Goal: Information Seeking & Learning: Learn about a topic

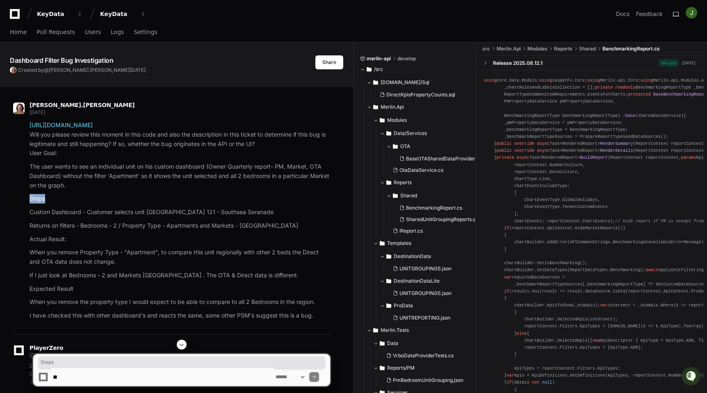
drag, startPoint x: 119, startPoint y: 190, endPoint x: 125, endPoint y: 194, distance: 7.4
click at [125, 194] on article "https://go.playerzero.app/debug/c09eb660cf474a3d8833ad4afc67e1c6 Will you pleas…" at bounding box center [180, 221] width 301 height 200
click at [128, 186] on p "The user wants to see an individual unit on his custom dashboard (Owner Quarter…" at bounding box center [180, 176] width 301 height 28
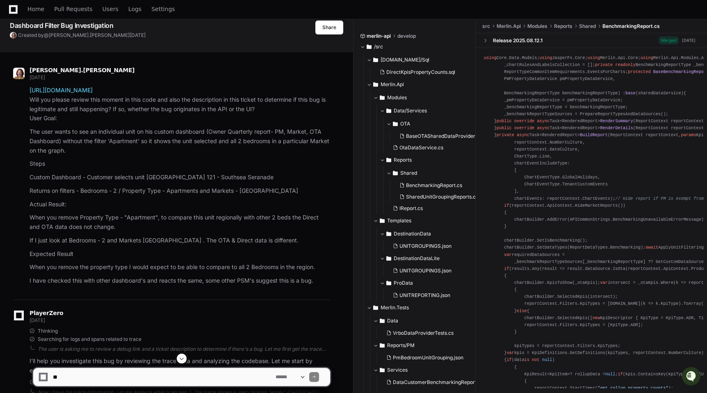
scroll to position [50, 0]
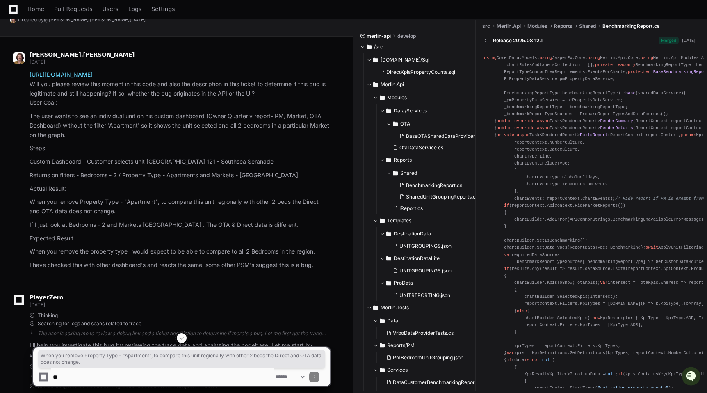
click at [131, 213] on p "When you remove Property Type - "Apartment", to compare this unit regionally wi…" at bounding box center [180, 206] width 301 height 19
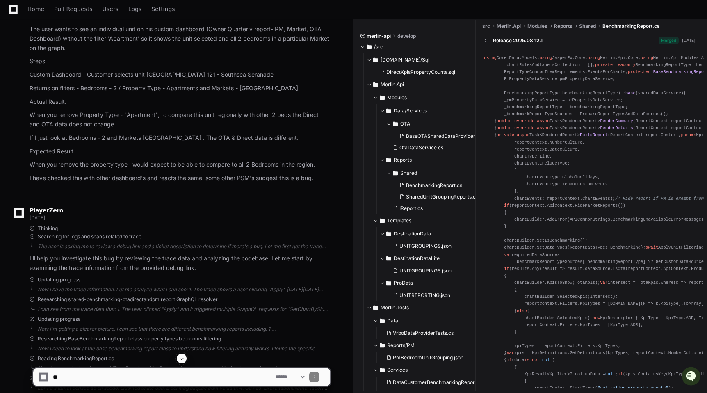
scroll to position [80, 0]
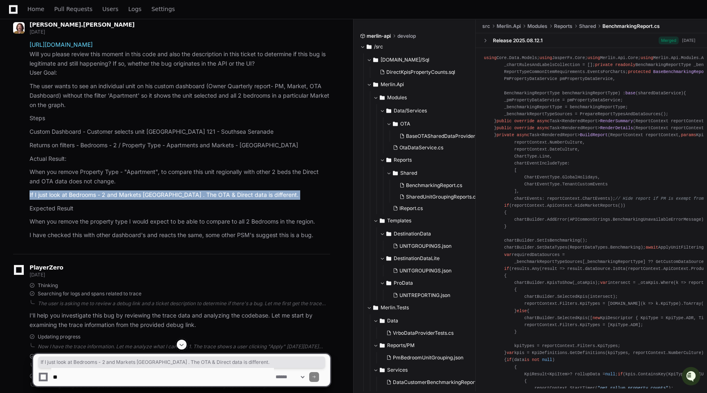
drag, startPoint x: 124, startPoint y: 182, endPoint x: 130, endPoint y: 201, distance: 20.1
click at [130, 201] on article "https://go.playerzero.app/debug/c09eb660cf474a3d8833ad4afc67e1c6 Will you pleas…" at bounding box center [180, 140] width 301 height 200
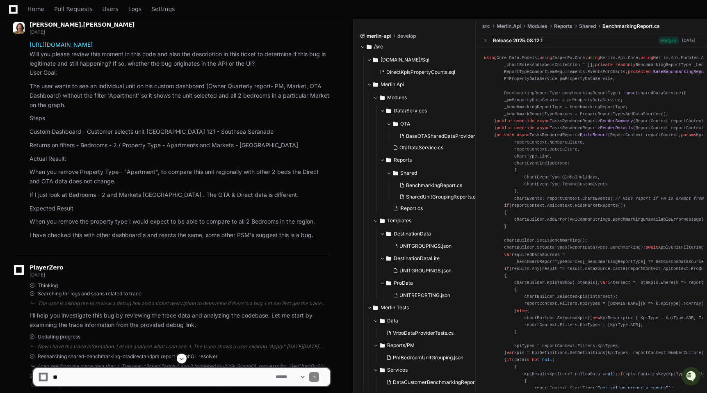
drag, startPoint x: 133, startPoint y: 245, endPoint x: 139, endPoint y: 240, distance: 7.0
click at [139, 240] on div "clinton.wilson 11 days ago https://go.playerzero.app/debug/c09eb660cf474a3d8833…" at bounding box center [171, 132] width 317 height 242
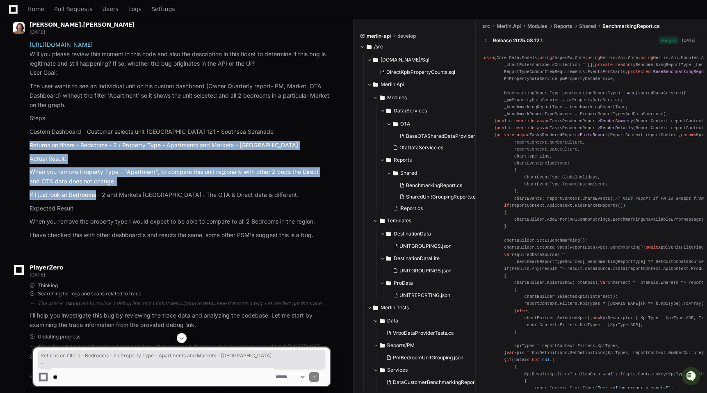
drag, startPoint x: 24, startPoint y: 143, endPoint x: 96, endPoint y: 191, distance: 86.2
click at [96, 191] on div "https://go.playerzero.app/debug/c09eb660cf474a3d8833ad4afc67e1c6 Will you pleas…" at bounding box center [171, 140] width 317 height 200
click at [293, 190] on article "https://go.playerzero.app/debug/c09eb660cf474a3d8833ad4afc67e1c6 Will you pleas…" at bounding box center [180, 140] width 301 height 200
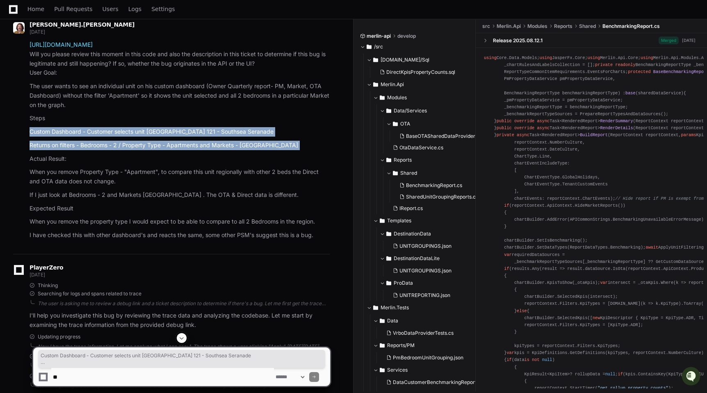
drag, startPoint x: 27, startPoint y: 128, endPoint x: 132, endPoint y: 153, distance: 108.2
click at [132, 153] on div "https://go.playerzero.app/debug/c09eb660cf474a3d8833ad4afc67e1c6 Will you pleas…" at bounding box center [171, 140] width 317 height 200
click at [132, 153] on article "https://go.playerzero.app/debug/c09eb660cf474a3d8833ad4afc67e1c6 Will you pleas…" at bounding box center [180, 140] width 301 height 200
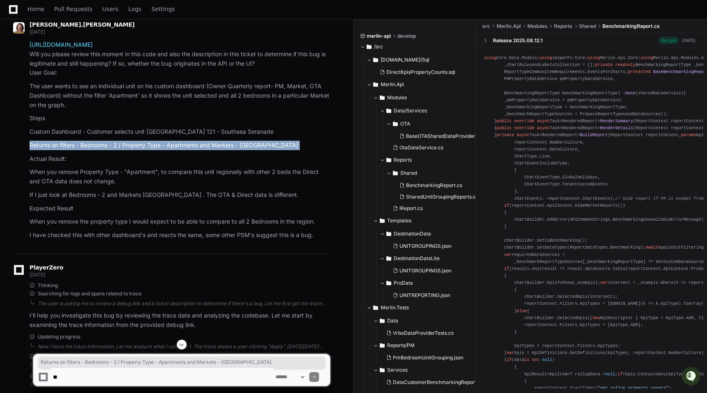
drag, startPoint x: 30, startPoint y: 144, endPoint x: 90, endPoint y: 150, distance: 60.2
click at [90, 150] on article "https://go.playerzero.app/debug/c09eb660cf474a3d8833ad4afc67e1c6 Will you pleas…" at bounding box center [180, 140] width 301 height 200
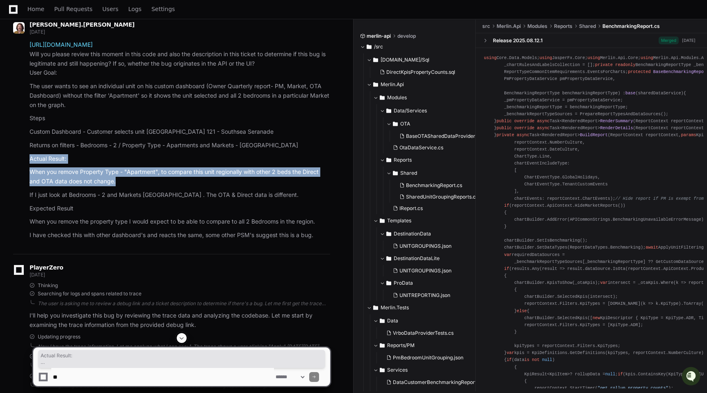
drag, startPoint x: 30, startPoint y: 158, endPoint x: 156, endPoint y: 181, distance: 128.8
click at [156, 181] on article "https://go.playerzero.app/debug/c09eb660cf474a3d8833ad4afc67e1c6 Will you pleas…" at bounding box center [180, 140] width 301 height 200
click at [156, 181] on p "When you remove Property Type - "Apartment", to compare this unit regionally wi…" at bounding box center [180, 176] width 301 height 19
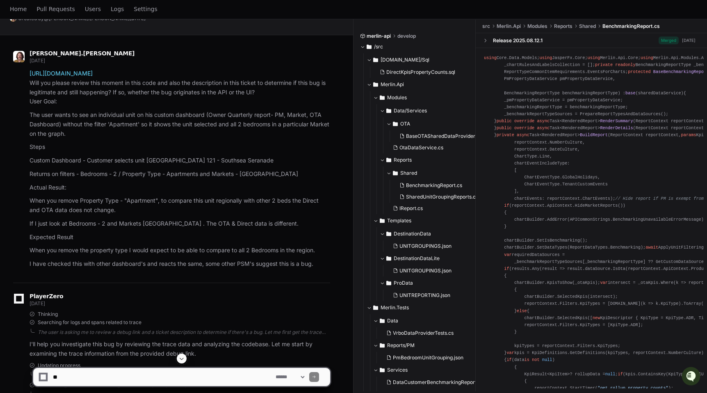
scroll to position [0, 0]
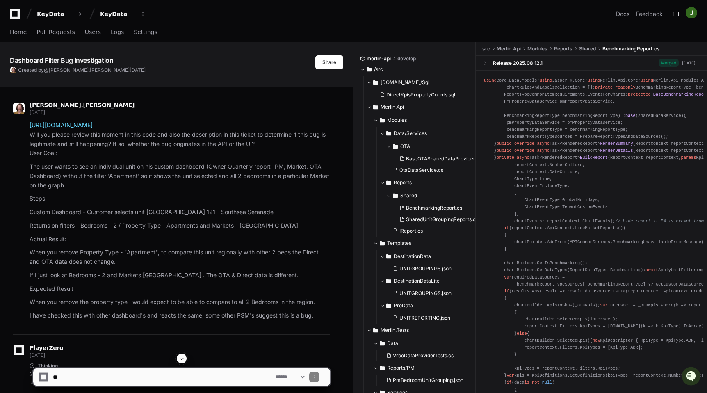
click at [85, 127] on link "https://go.playerzero.app/debug/c09eb660cf474a3d8833ad4afc67e1c6" at bounding box center [61, 124] width 63 height 7
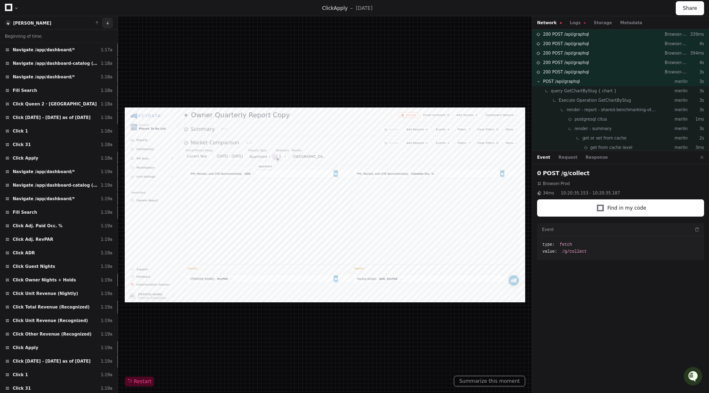
click at [109, 24] on button at bounding box center [107, 23] width 11 height 11
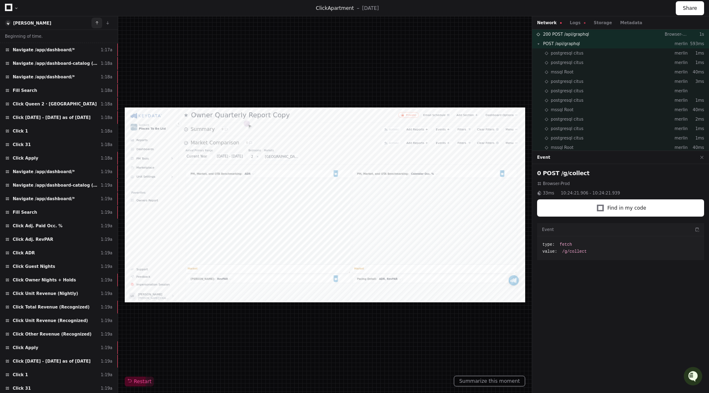
click at [98, 23] on button at bounding box center [96, 23] width 11 height 11
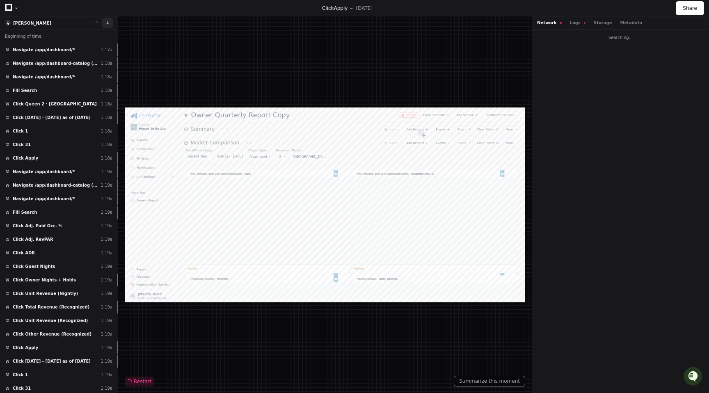
click at [107, 24] on button at bounding box center [107, 23] width 11 height 11
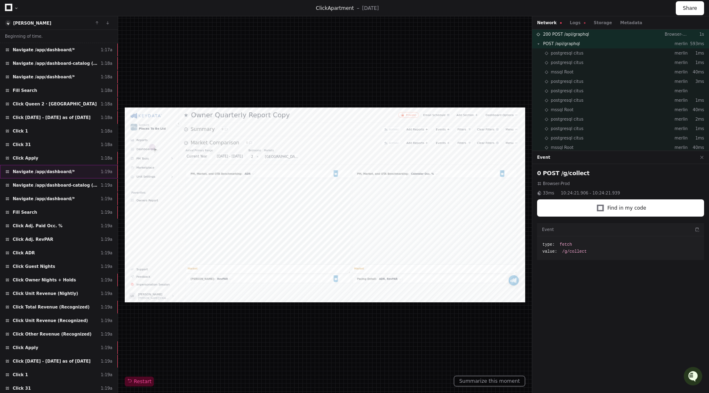
click at [65, 173] on span "Navigate /app/dashboard/*" at bounding box center [44, 172] width 62 height 6
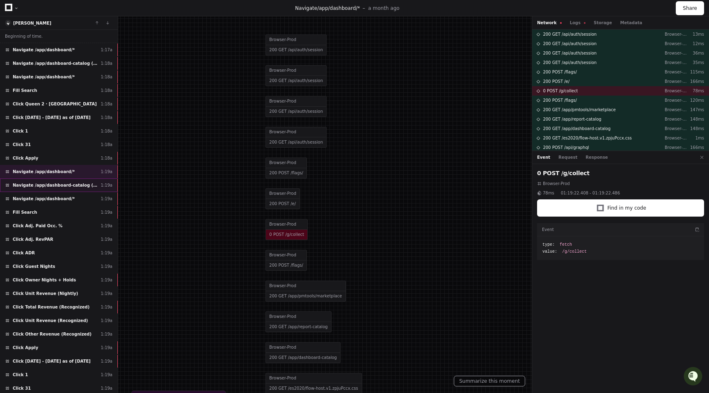
click at [59, 188] on div "Navigate /app/dashboard-catalog (Dashboards) 1:19a" at bounding box center [59, 185] width 118 height 14
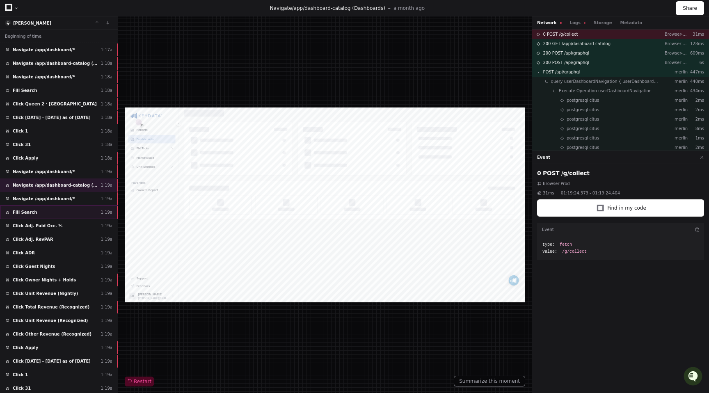
click at [58, 214] on div "Fill Search 1:19a" at bounding box center [59, 212] width 118 height 14
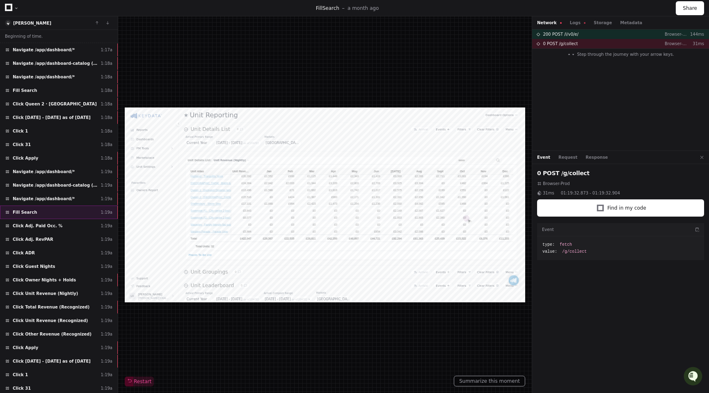
type input "*******"
click at [56, 223] on span "Click Adj. Paid Occ. %" at bounding box center [38, 226] width 50 height 6
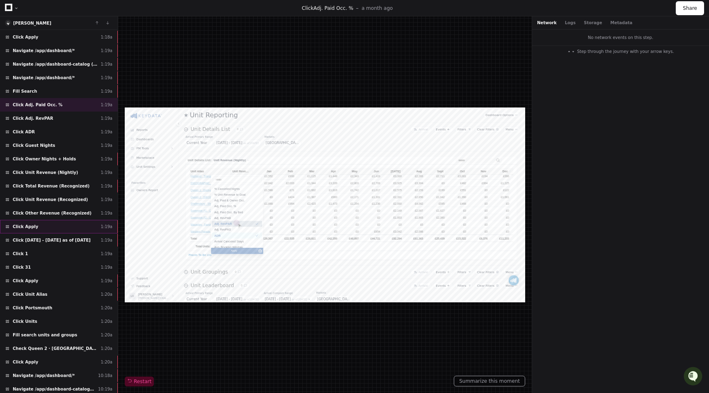
scroll to position [133, 0]
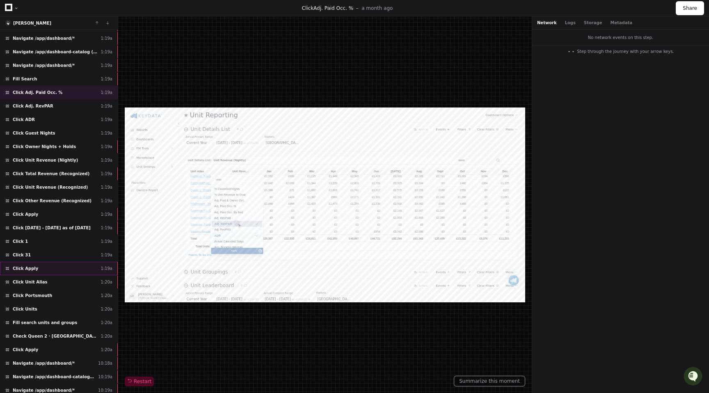
click at [55, 267] on div "Click Apply 1:19a" at bounding box center [59, 269] width 118 height 14
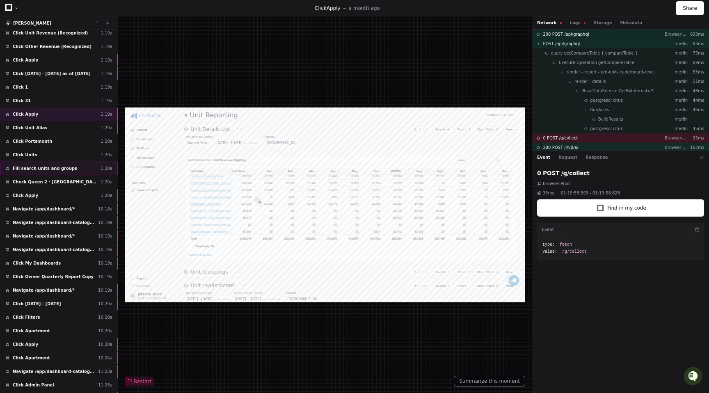
scroll to position [297, 0]
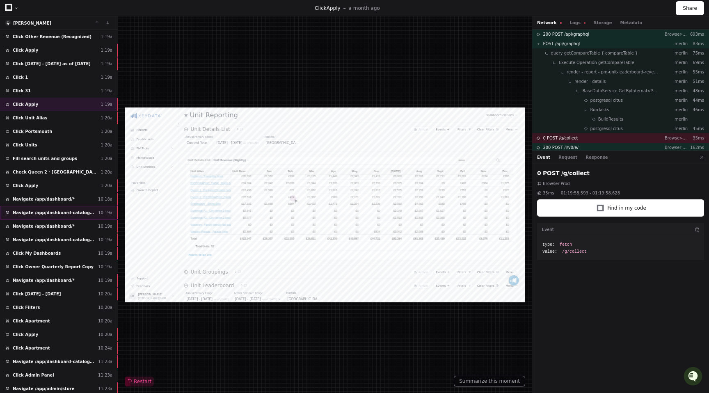
click at [62, 212] on span "Navigate /app/dashboard-catalog (Dashboards)" at bounding box center [54, 213] width 82 height 6
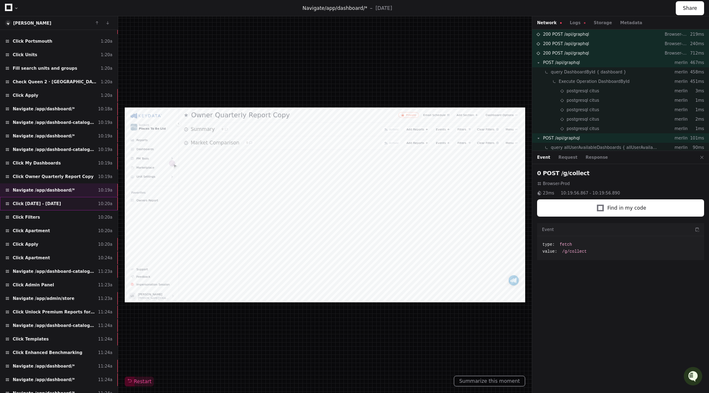
click at [75, 199] on div "Click [DATE] - [DATE] 10:20a" at bounding box center [59, 204] width 118 height 14
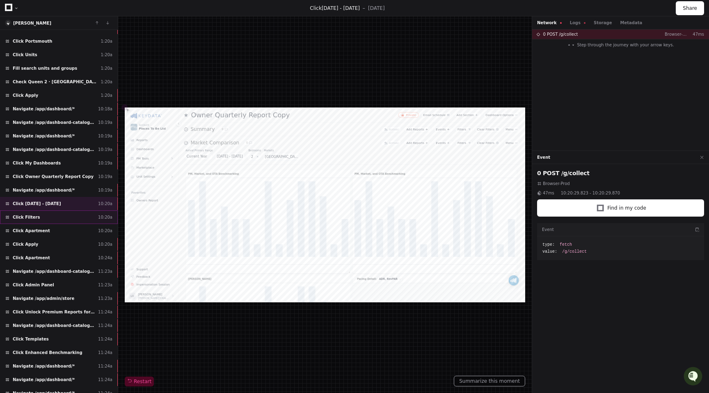
click at [68, 213] on div "Click Filters 10:20a" at bounding box center [59, 217] width 118 height 14
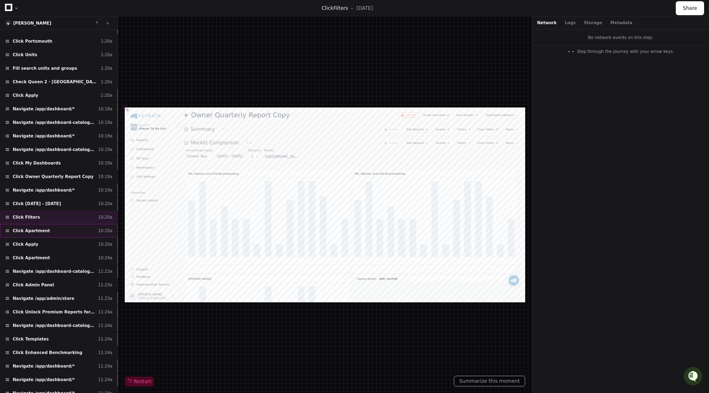
click at [67, 229] on div "Click Apartment 10:20a" at bounding box center [59, 231] width 118 height 14
click at [67, 240] on div "Click Apply 10:20a" at bounding box center [59, 244] width 118 height 14
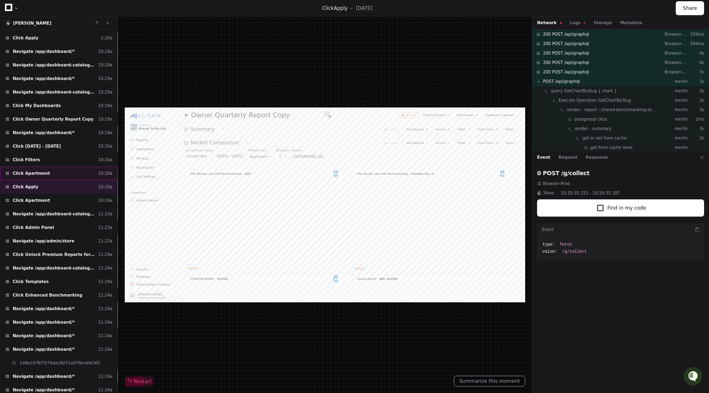
scroll to position [449, 0]
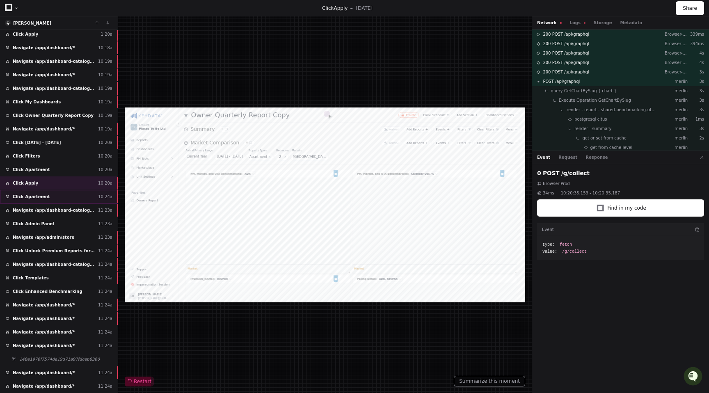
click at [64, 196] on div "Click Apartment 10:24a" at bounding box center [59, 197] width 118 height 14
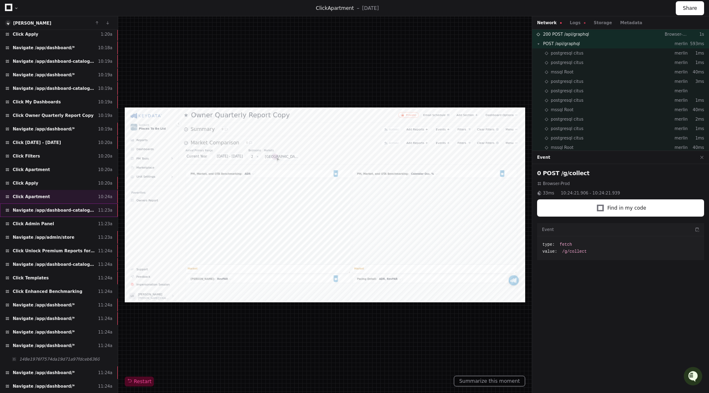
click at [59, 211] on span "Navigate /app/dashboard-catalog (Dashboards)" at bounding box center [54, 210] width 82 height 6
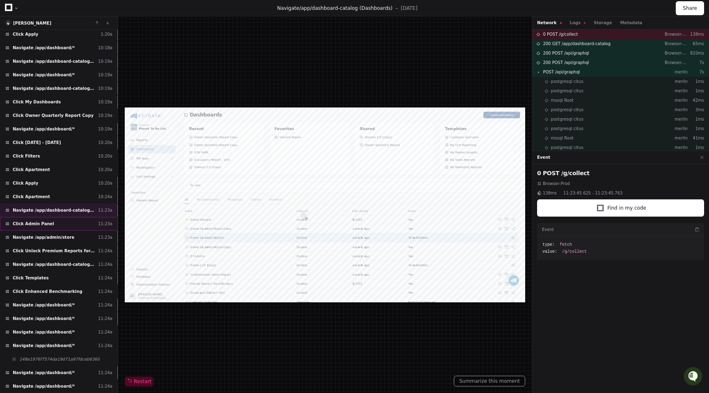
click at [57, 222] on div "Click Admin Panel 11:23a" at bounding box center [59, 224] width 118 height 14
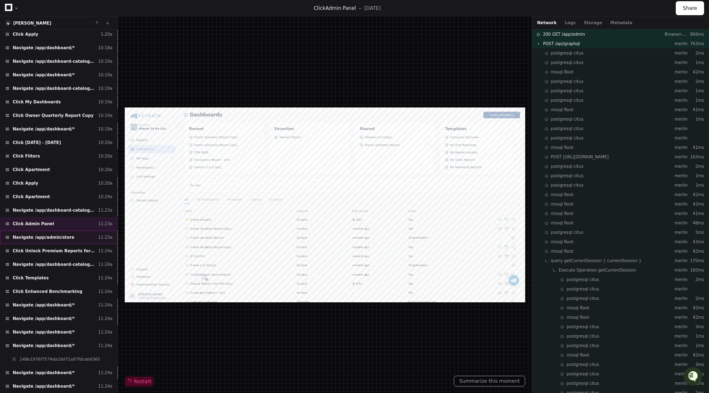
click at [56, 237] on span "Navigate /app/admin/store" at bounding box center [44, 237] width 62 height 6
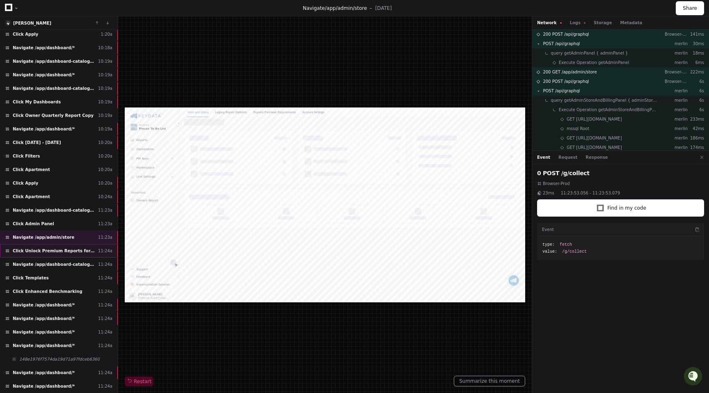
click at [57, 251] on span "Click Unlock Premium Reports for 90 minutes" at bounding box center [54, 251] width 82 height 6
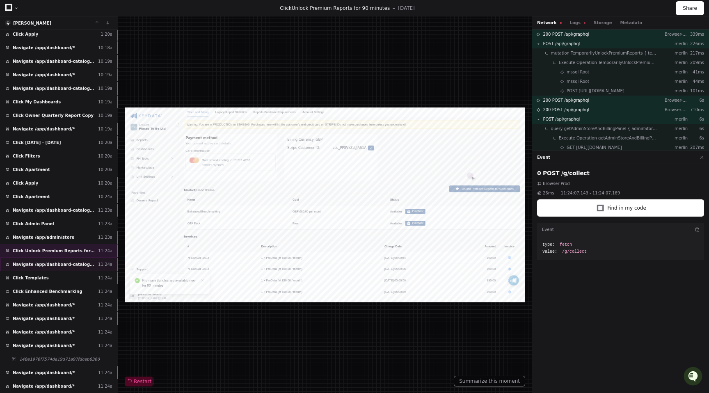
click at [61, 263] on span "Navigate /app/dashboard-catalog (Dashboards)" at bounding box center [54, 264] width 82 height 6
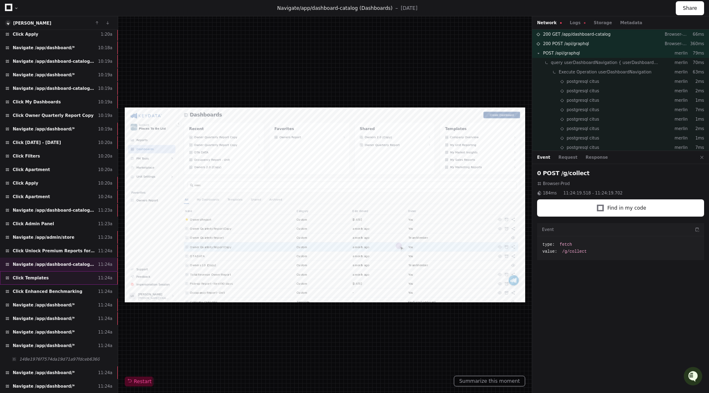
click at [60, 278] on div "Click Templates 11:24a" at bounding box center [59, 278] width 118 height 14
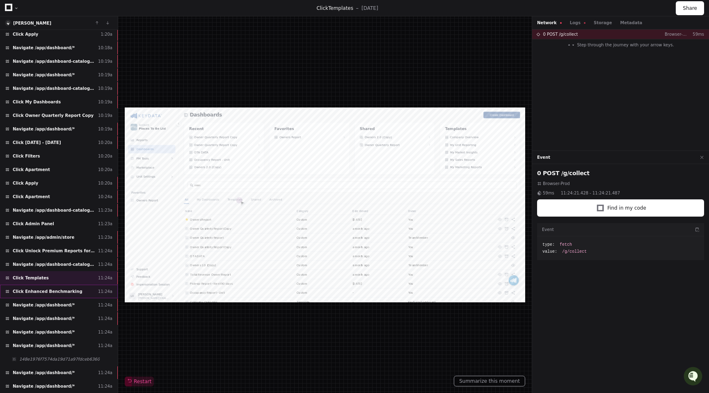
click at [61, 287] on div "Click Enhanced Benchmarking 11:24a" at bounding box center [59, 292] width 118 height 14
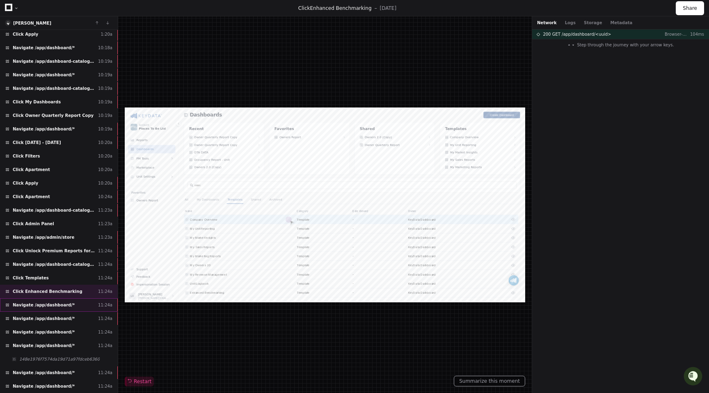
scroll to position [2, 0]
click at [62, 300] on div "Navigate /app/dashboard/* 11:24a" at bounding box center [59, 305] width 118 height 14
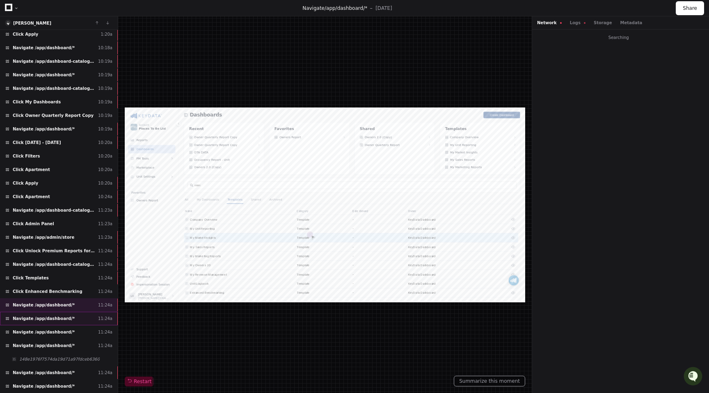
scroll to position [2, 0]
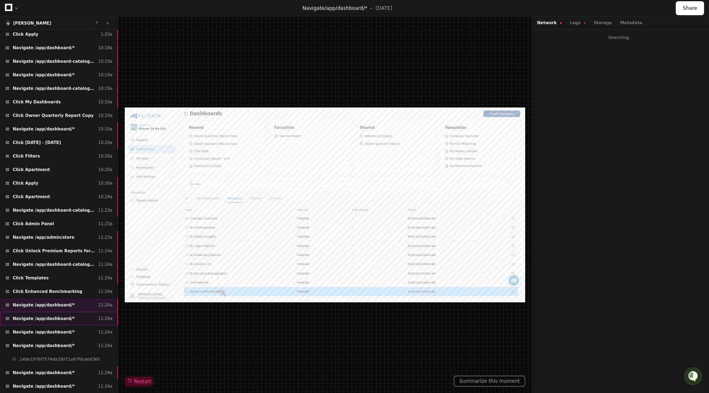
click at [68, 323] on div "Navigate /app/dashboard/* 11:24a" at bounding box center [59, 319] width 118 height 14
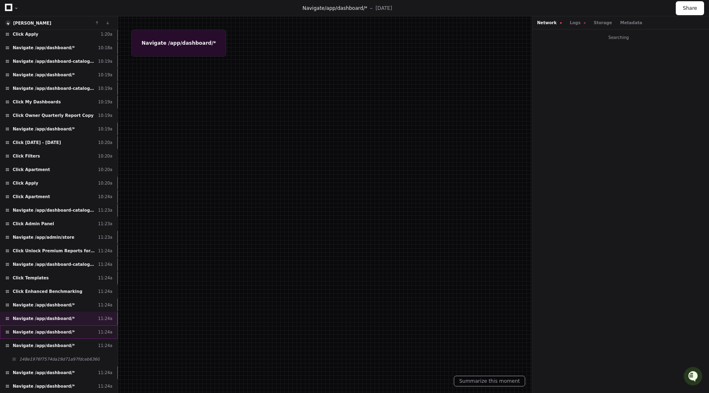
click at [68, 331] on div "Navigate /app/dashboard/* 11:24a" at bounding box center [59, 332] width 118 height 14
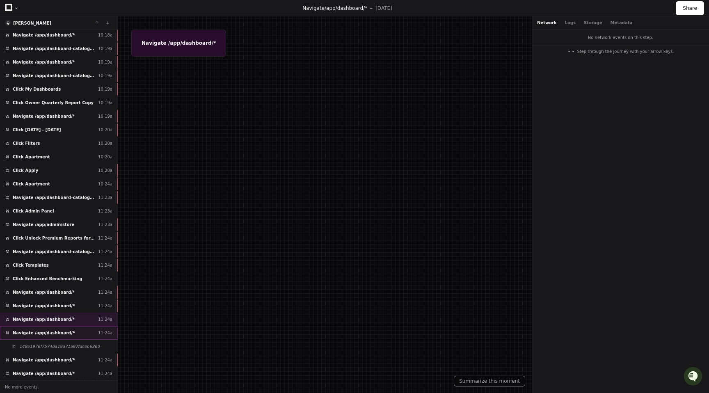
click at [62, 331] on span "Navigate /app/dashboard/*" at bounding box center [44, 333] width 62 height 6
click at [71, 335] on div "Navigate /app/dashboard/* 11:24a" at bounding box center [59, 333] width 118 height 14
click at [70, 349] on span "148e1976f7574da19d71a97fdceb6360" at bounding box center [59, 346] width 80 height 6
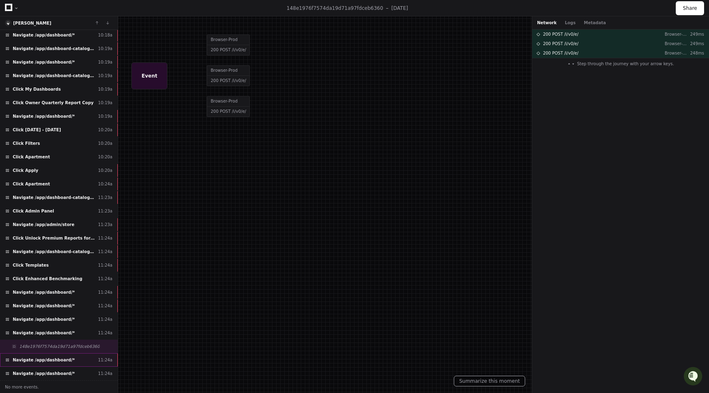
click at [68, 359] on div "Navigate /app/dashboard/* 11:24a" at bounding box center [59, 360] width 118 height 14
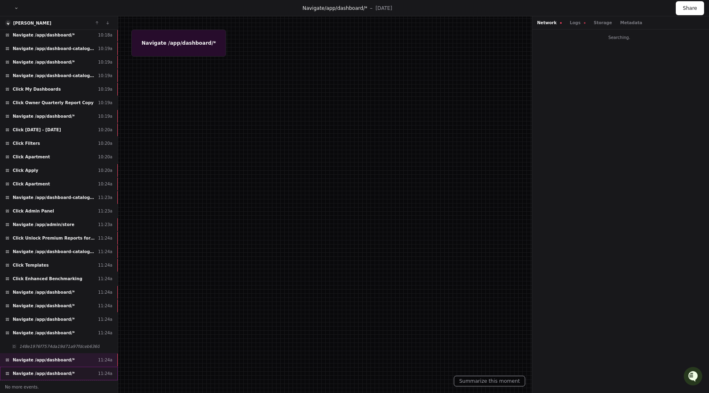
click at [67, 375] on span "Navigate /app/dashboard/*" at bounding box center [44, 373] width 62 height 6
click at [77, 276] on div "Click Enhanced Benchmarking 11:24a" at bounding box center [59, 279] width 118 height 14
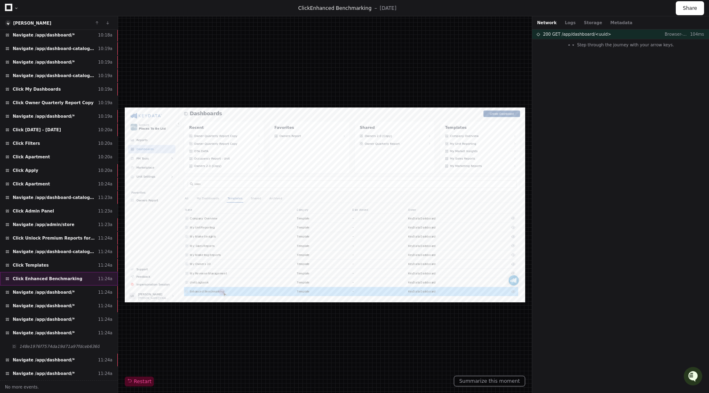
scroll to position [461, 0]
click at [38, 386] on button "No more events." at bounding box center [59, 386] width 118 height 13
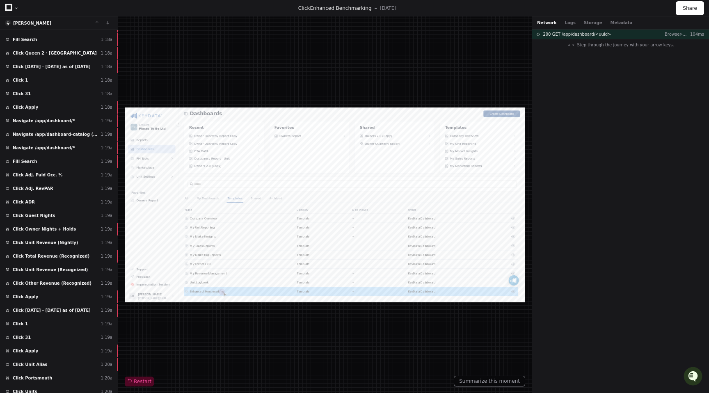
scroll to position [8, 0]
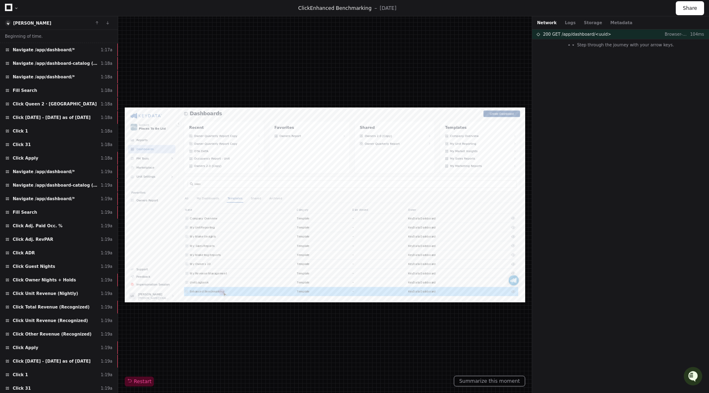
scroll to position [8, 0]
